Goal: Task Accomplishment & Management: Manage account settings

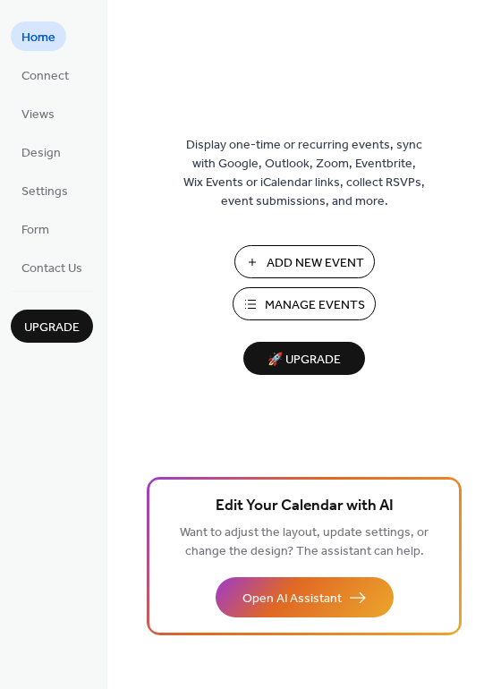
click at [292, 301] on span "Manage Events" at bounding box center [315, 305] width 100 height 19
click at [38, 72] on span "Connect" at bounding box center [44, 76] width 47 height 19
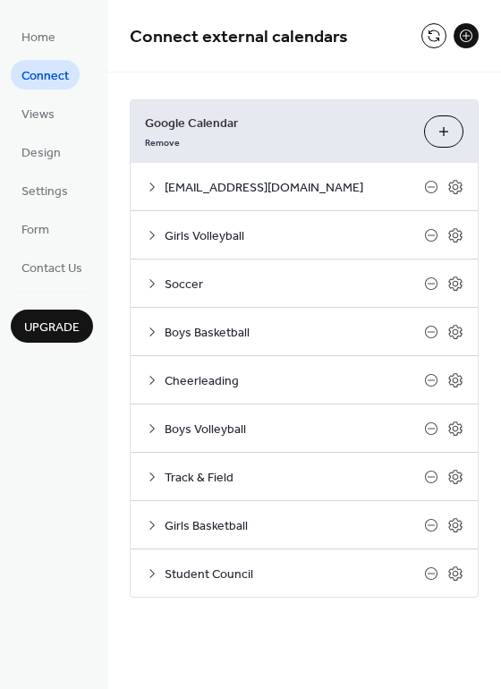
click at [152, 331] on icon at bounding box center [152, 332] width 14 height 14
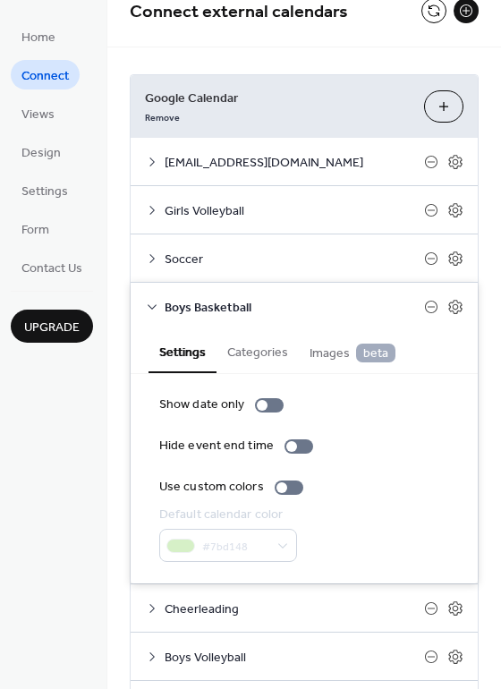
scroll to position [23, 0]
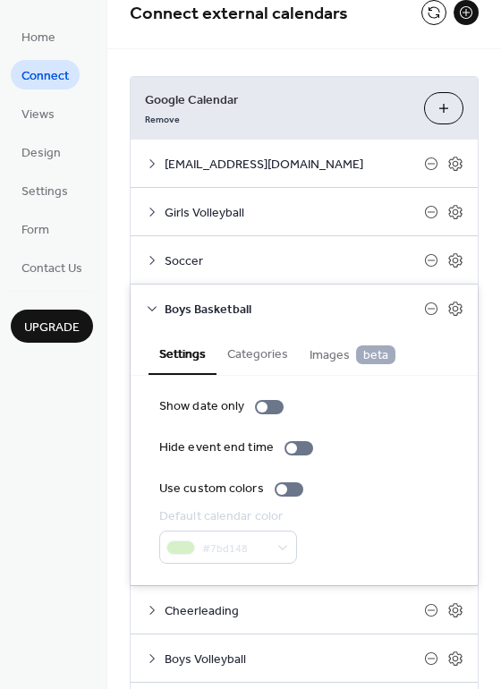
click at [149, 308] on icon at bounding box center [152, 309] width 14 height 14
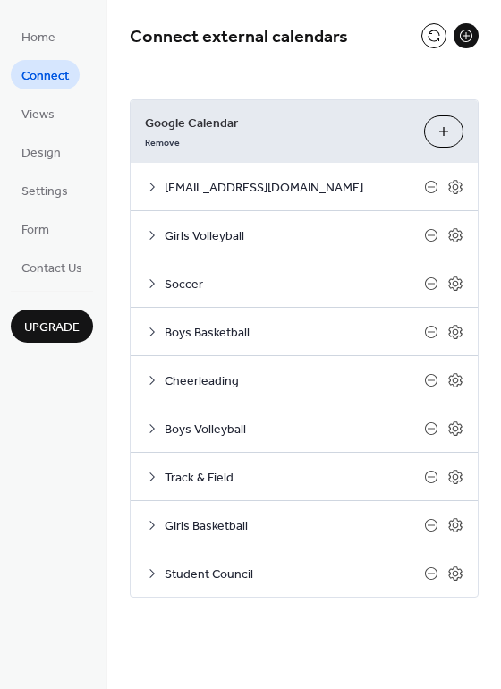
scroll to position [0, 0]
click at [149, 576] on icon at bounding box center [152, 574] width 14 height 14
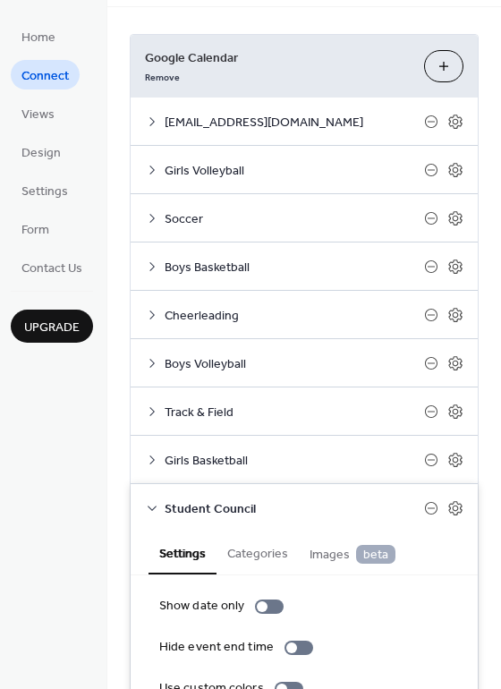
scroll to position [64, 0]
click at [147, 461] on icon at bounding box center [152, 461] width 14 height 14
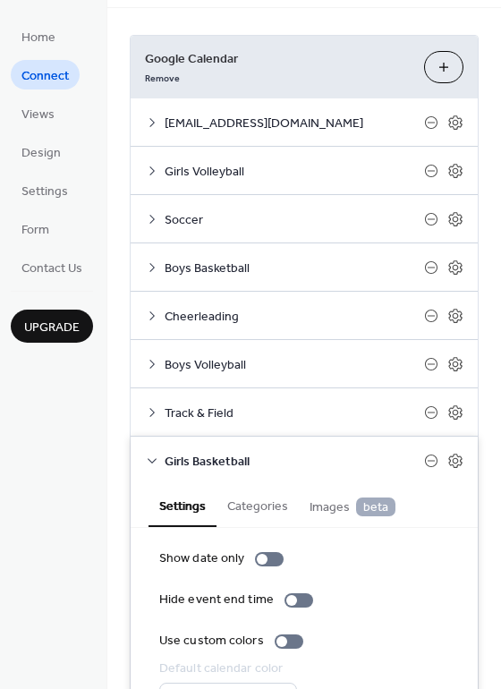
click at [147, 461] on icon at bounding box center [152, 461] width 14 height 14
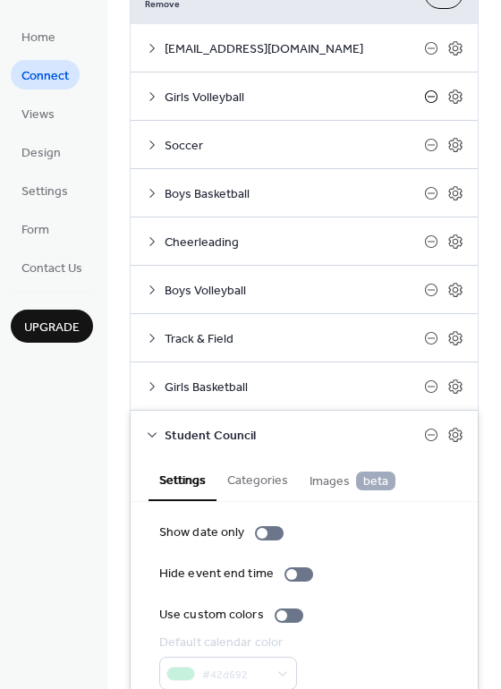
scroll to position [217, 0]
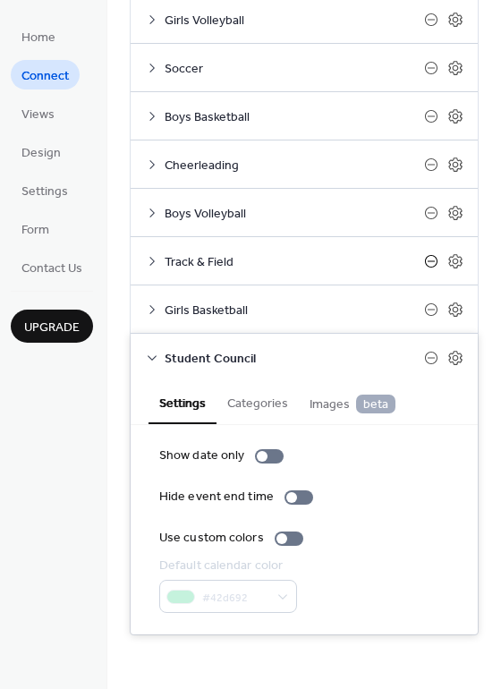
click at [424, 264] on icon at bounding box center [431, 261] width 14 height 14
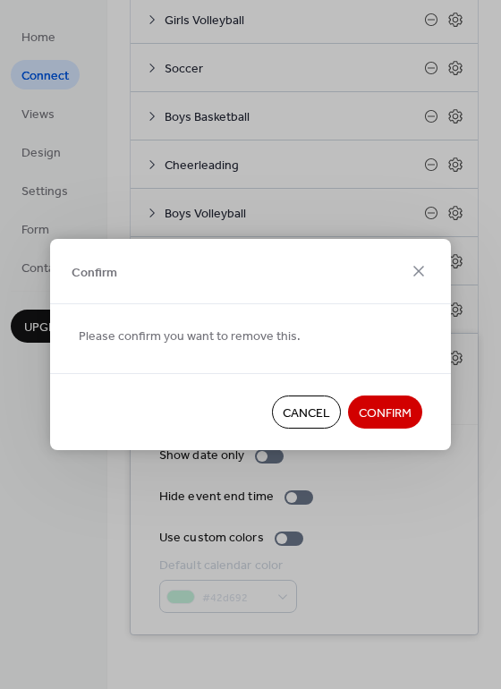
click at [320, 416] on span "Cancel" at bounding box center [306, 414] width 47 height 19
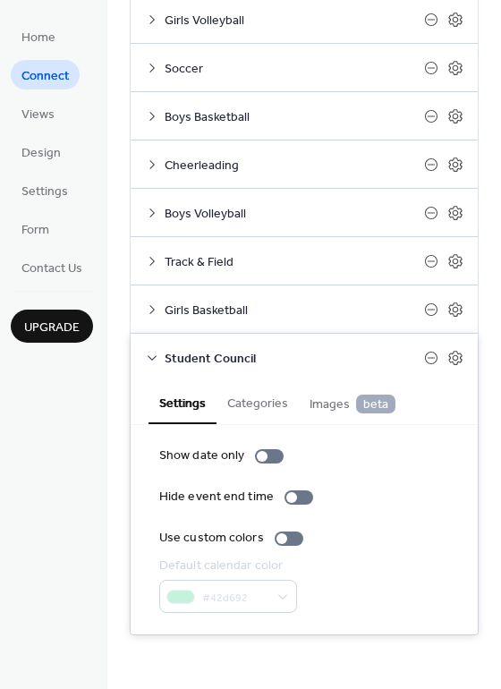
click at [153, 359] on icon at bounding box center [152, 358] width 14 height 14
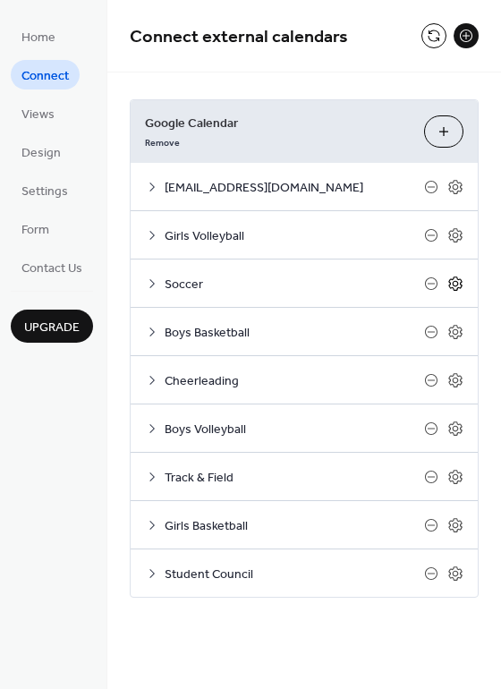
click at [451, 289] on icon at bounding box center [456, 284] width 16 height 16
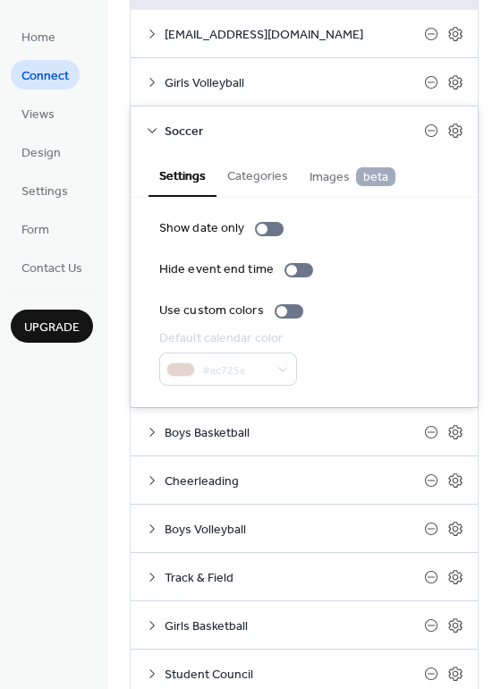
scroll to position [148, 0]
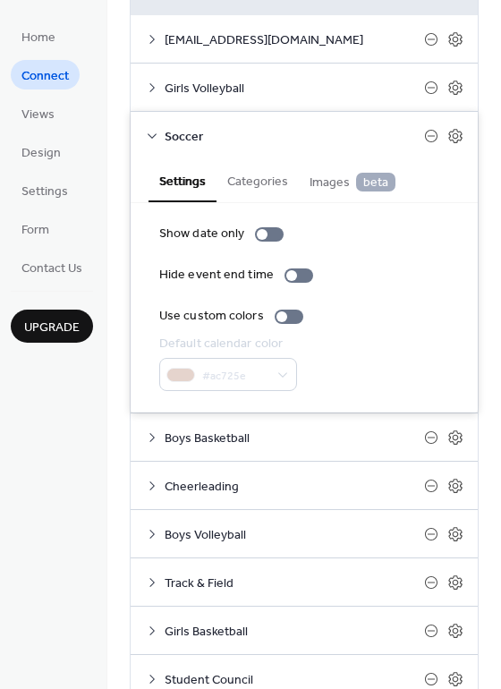
click at [254, 182] on button "Categories" at bounding box center [258, 179] width 82 height 41
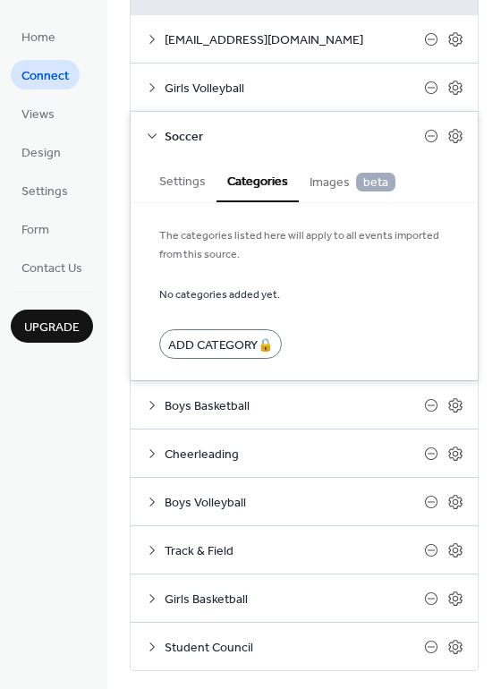
click at [324, 184] on span "Images beta" at bounding box center [353, 183] width 86 height 20
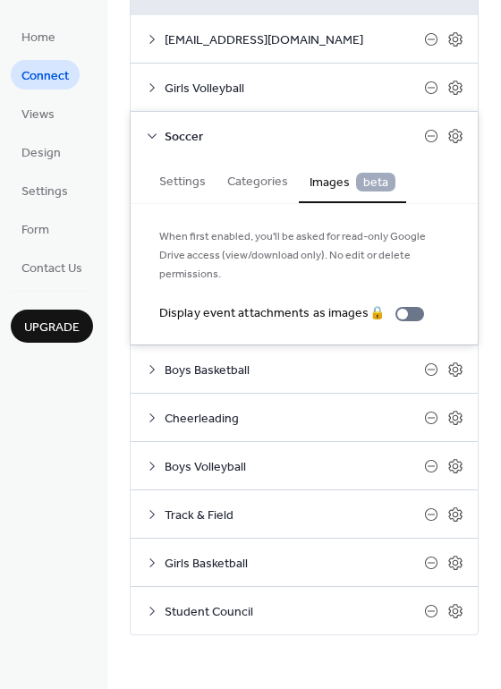
click at [150, 133] on icon at bounding box center [152, 136] width 14 height 14
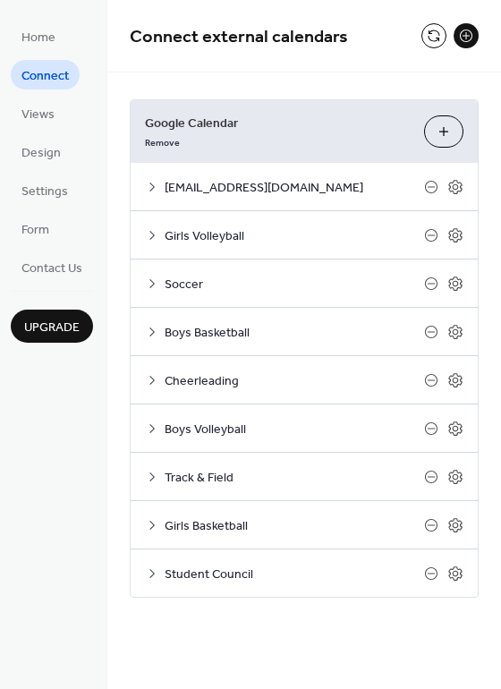
scroll to position [0, 0]
click at [460, 33] on button at bounding box center [466, 35] width 25 height 25
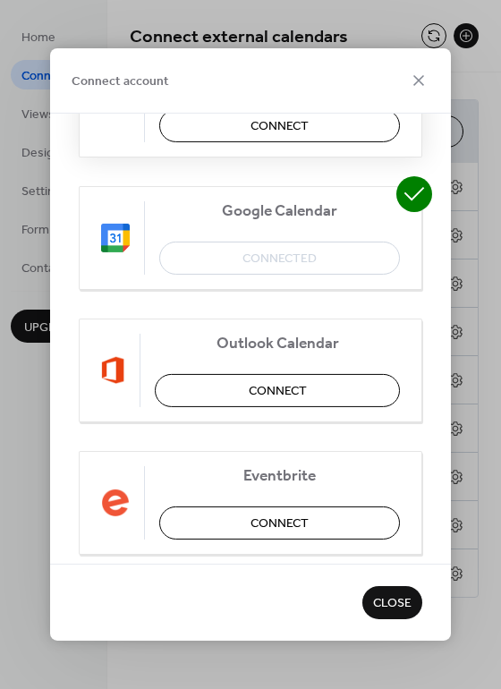
scroll to position [110, 0]
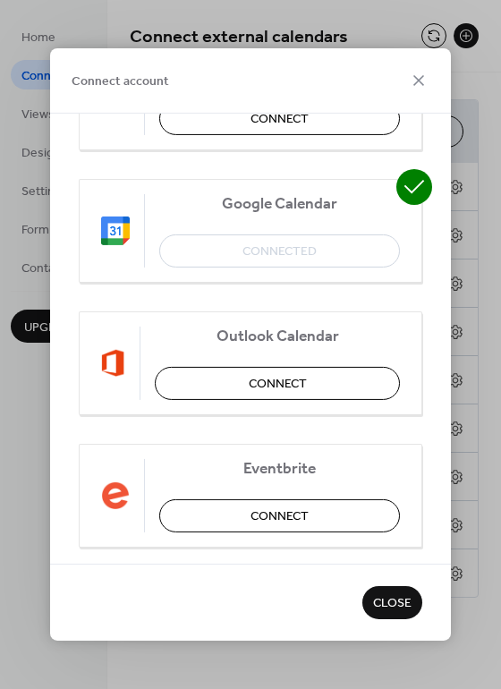
click at [286, 252] on div "Google Calendar Connected" at bounding box center [251, 231] width 344 height 104
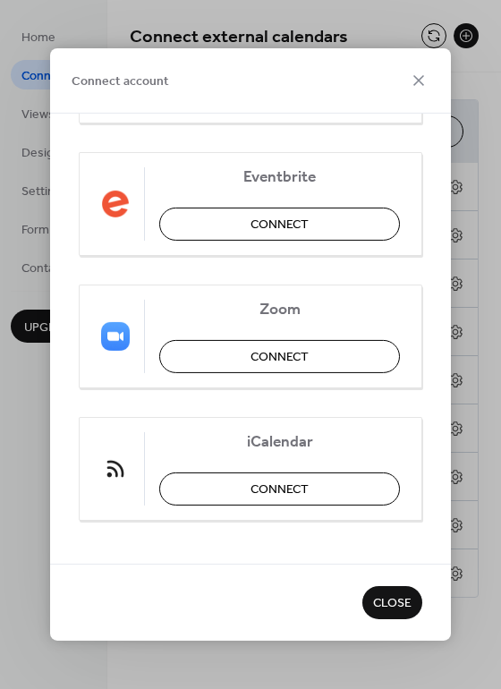
scroll to position [369, 0]
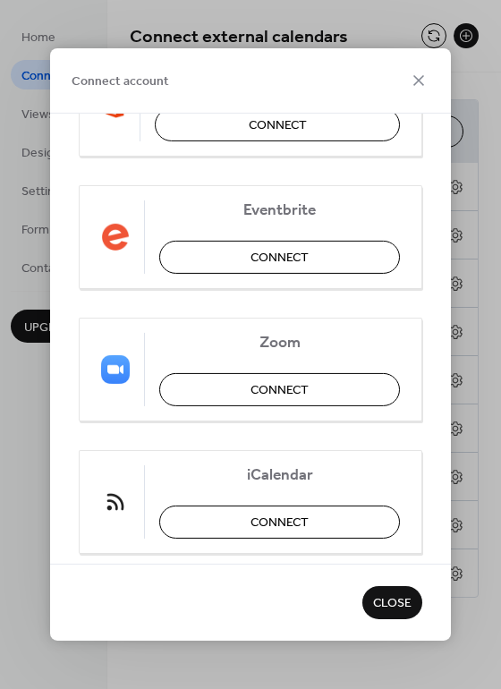
click at [407, 608] on span "Close" at bounding box center [392, 604] width 38 height 19
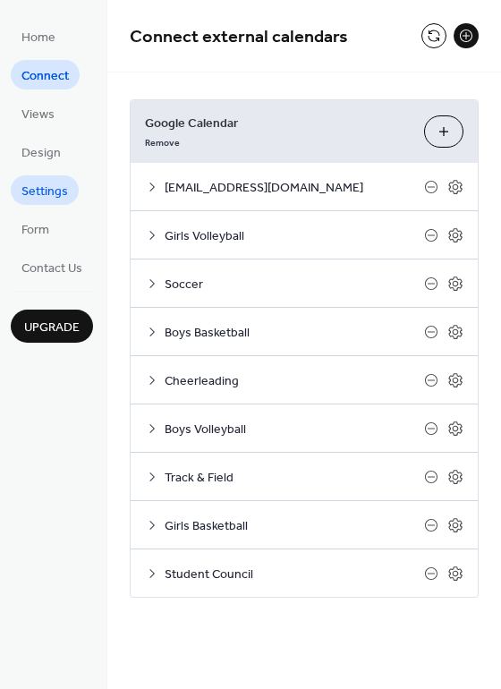
click at [42, 188] on span "Settings" at bounding box center [44, 192] width 47 height 19
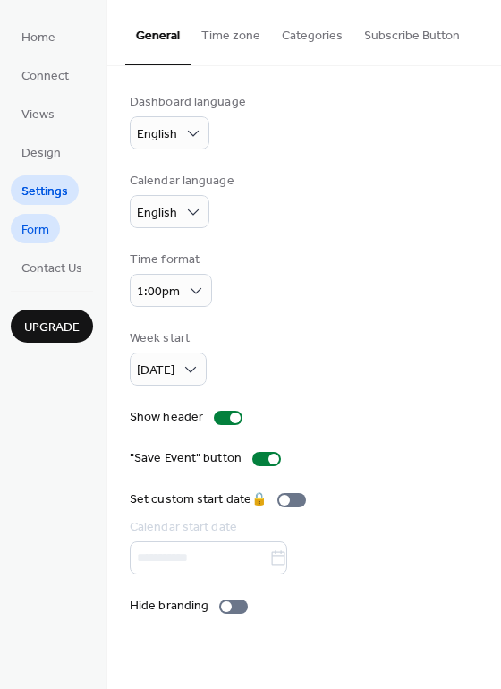
click at [49, 226] on span "Form" at bounding box center [35, 230] width 28 height 19
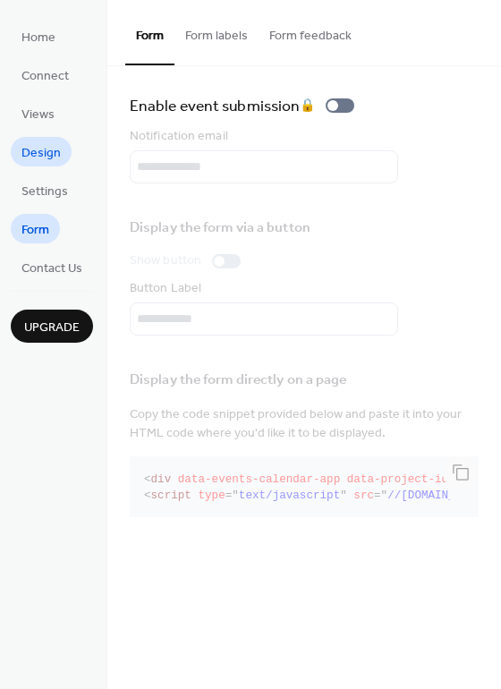
click at [45, 149] on span "Design" at bounding box center [40, 153] width 39 height 19
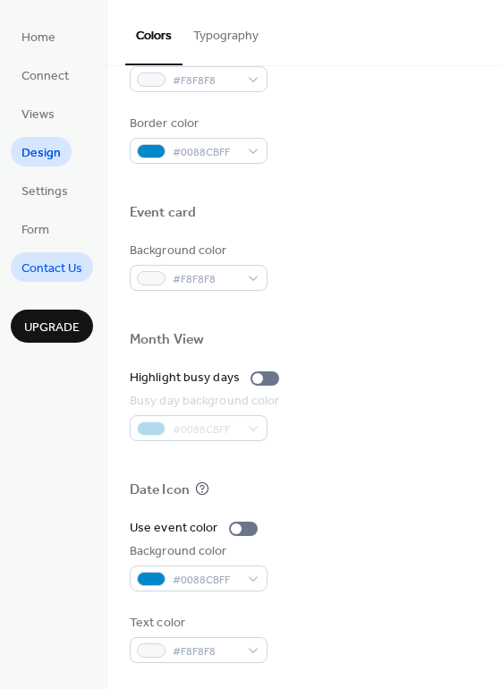
scroll to position [13, 0]
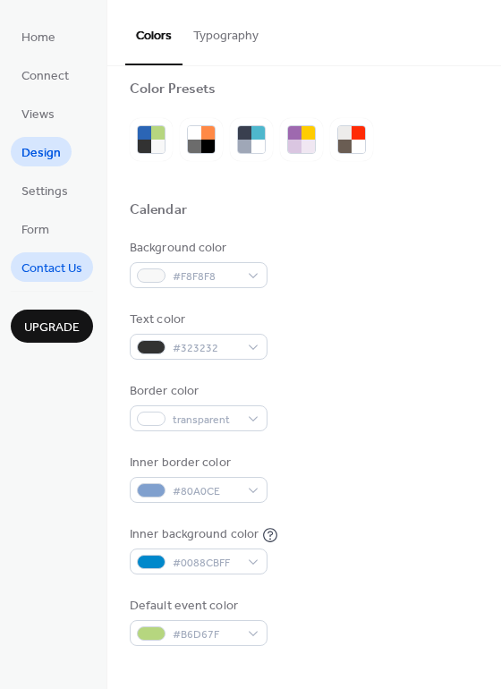
click at [30, 281] on link "Contact Us" at bounding box center [52, 267] width 82 height 30
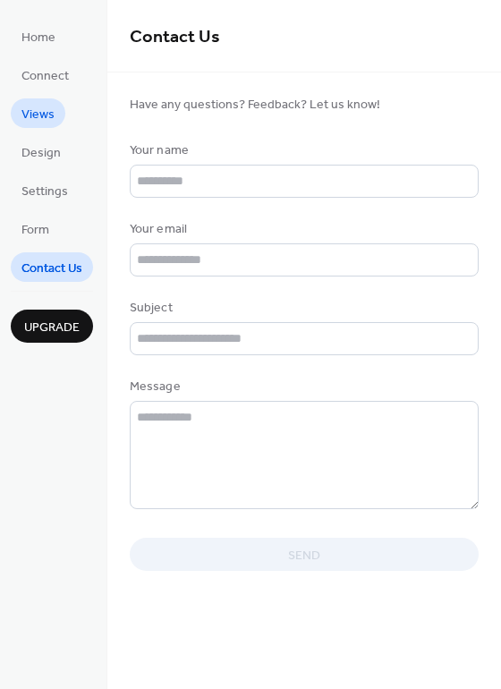
click at [44, 106] on span "Views" at bounding box center [37, 115] width 33 height 19
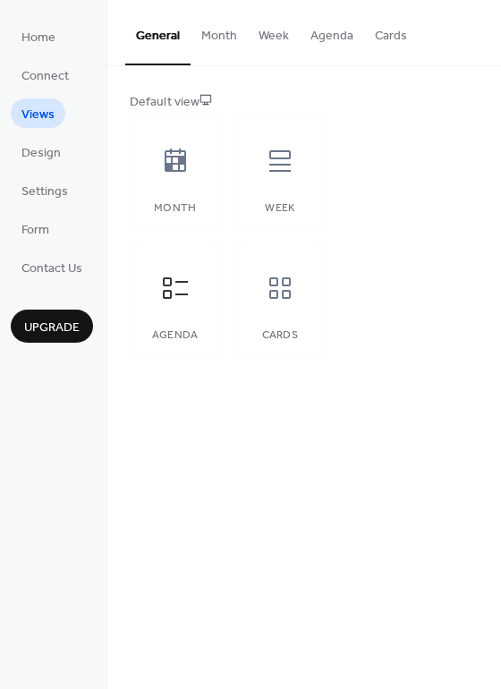
click at [34, 113] on span "Views" at bounding box center [37, 115] width 33 height 19
click at [38, 81] on span "Connect" at bounding box center [44, 76] width 47 height 19
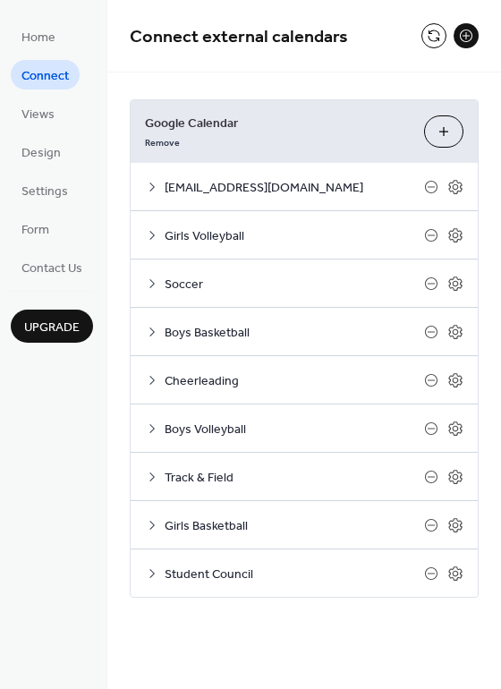
click at [446, 133] on button "Choose Calendars" at bounding box center [443, 131] width 39 height 32
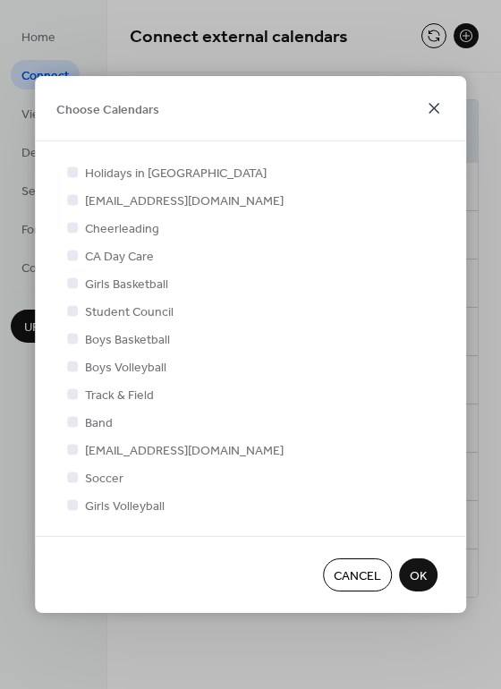
click at [433, 103] on icon at bounding box center [433, 108] width 21 height 21
